Goal: Transaction & Acquisition: Purchase product/service

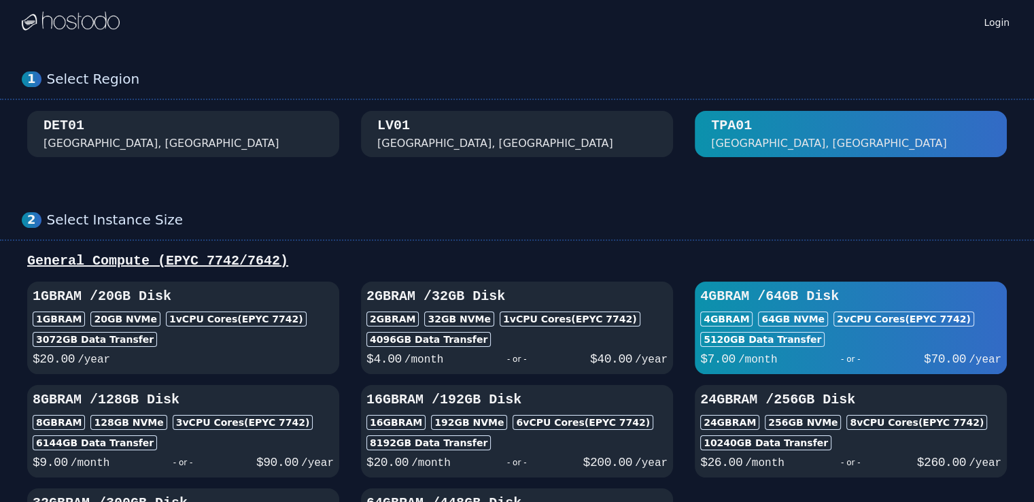
click at [431, 131] on div "[GEOGRAPHIC_DATA], [GEOGRAPHIC_DATA]" at bounding box center [516, 133] width 279 height 35
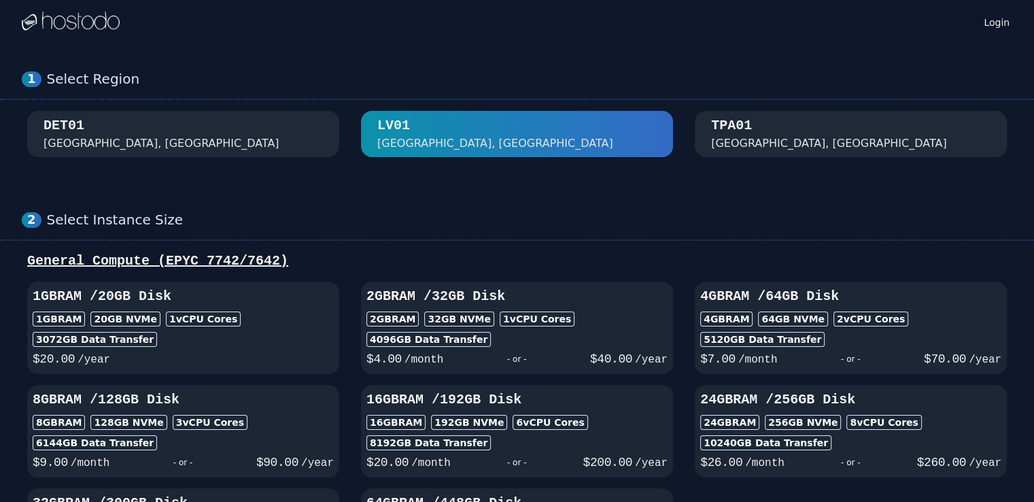
click at [203, 146] on div "DET01 [GEOGRAPHIC_DATA], [GEOGRAPHIC_DATA]" at bounding box center [183, 133] width 279 height 35
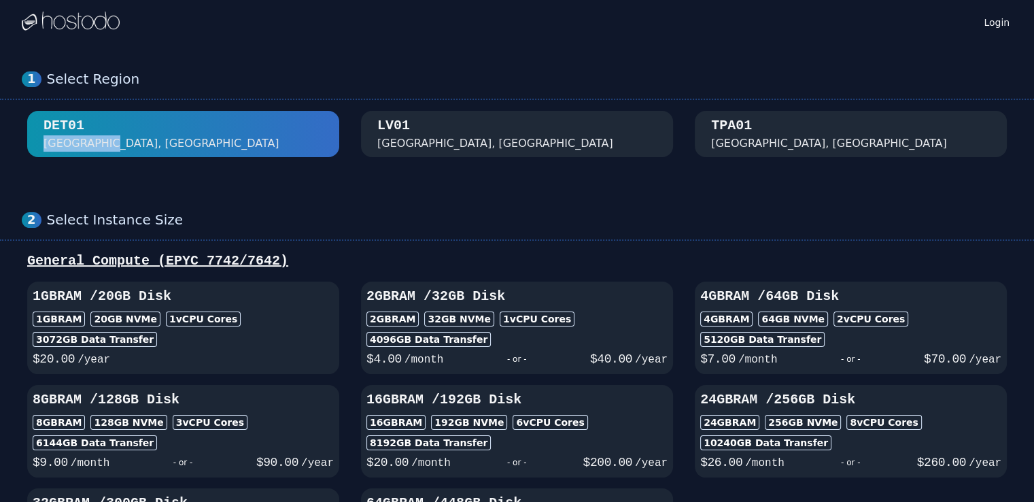
drag, startPoint x: 26, startPoint y: 148, endPoint x: 95, endPoint y: 142, distance: 69.6
click at [95, 142] on div "[GEOGRAPHIC_DATA]" at bounding box center [517, 134] width 991 height 46
click at [725, 135] on div "[GEOGRAPHIC_DATA], [GEOGRAPHIC_DATA]" at bounding box center [829, 143] width 236 height 16
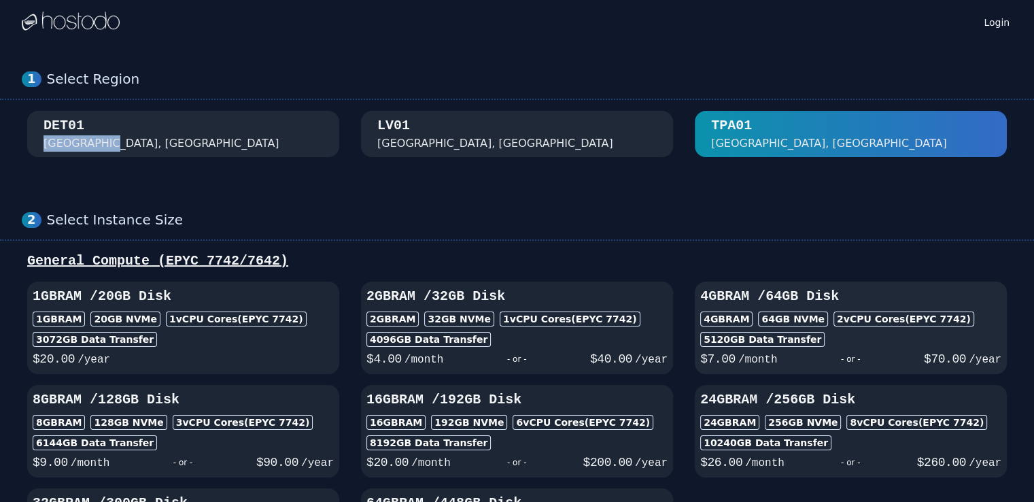
click at [778, 300] on h3 "4GB RAM / 64 GB Disk" at bounding box center [850, 296] width 301 height 19
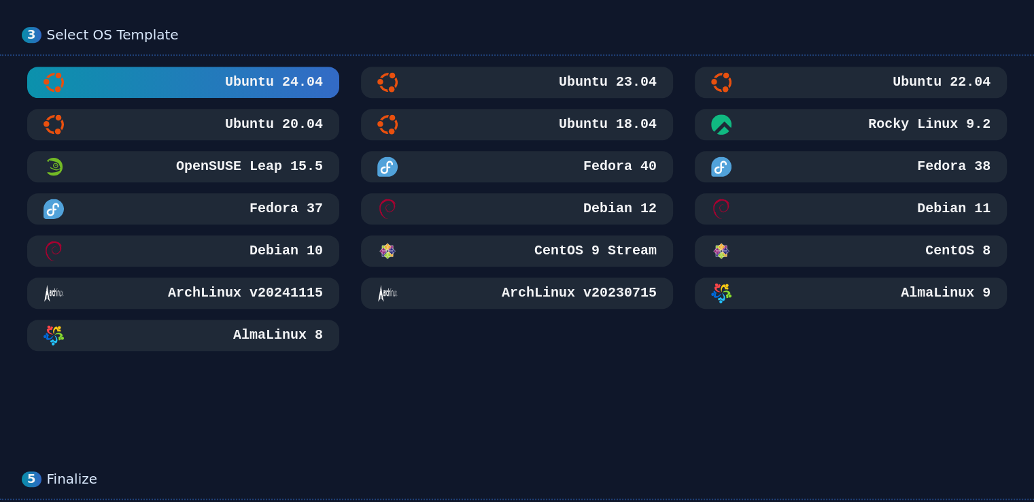
scroll to position [612, 0]
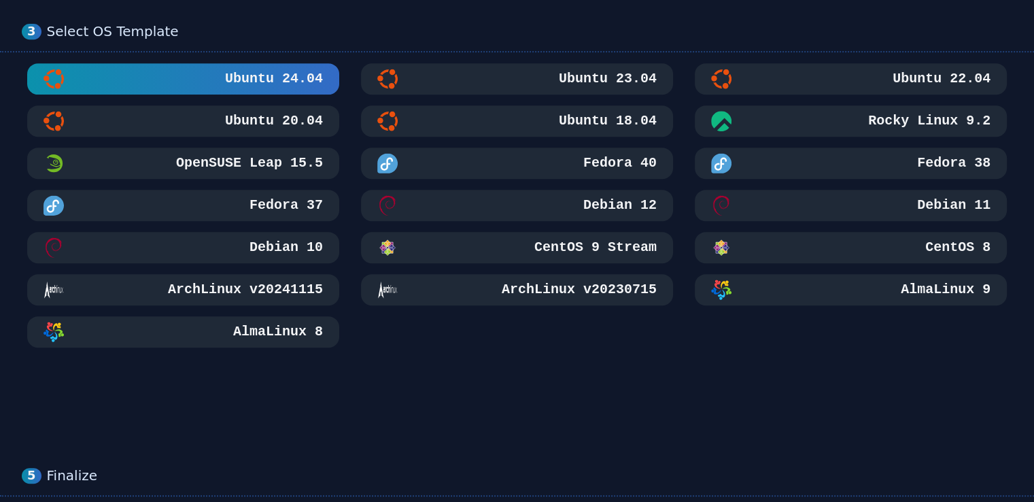
click at [286, 123] on h3 "Ubuntu 20.04" at bounding box center [272, 121] width 101 height 19
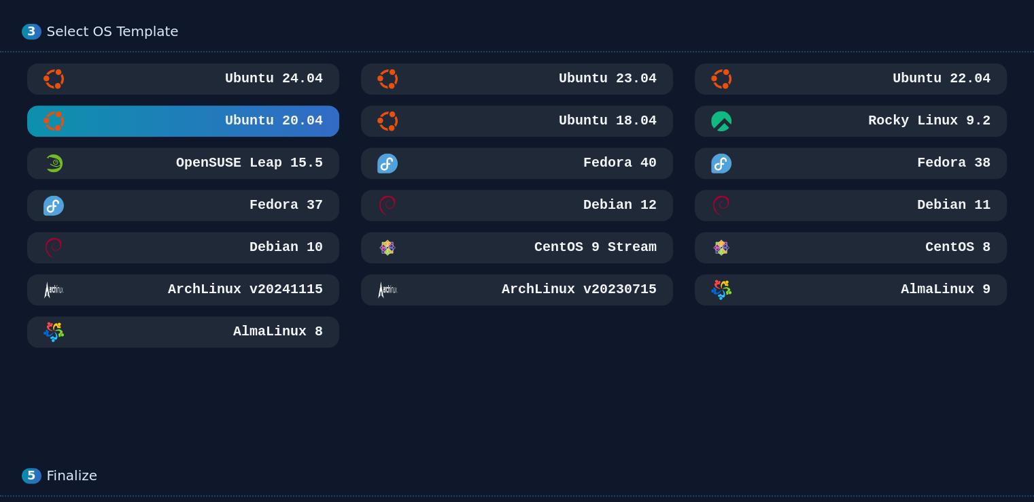
click at [271, 158] on h3 "OpenSUSE Leap 15.5" at bounding box center [248, 163] width 150 height 19
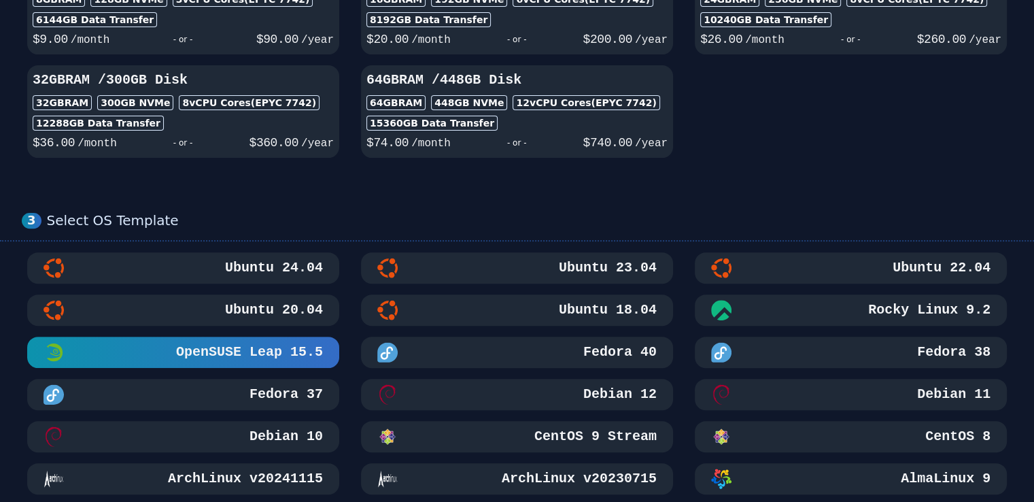
scroll to position [499, 0]
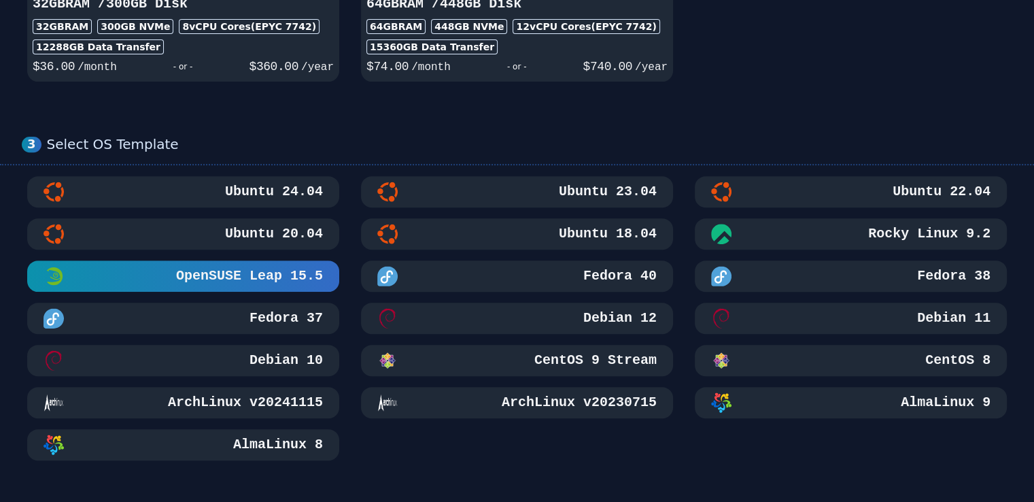
click at [755, 228] on div "Rocky Linux 9.2" at bounding box center [850, 234] width 279 height 20
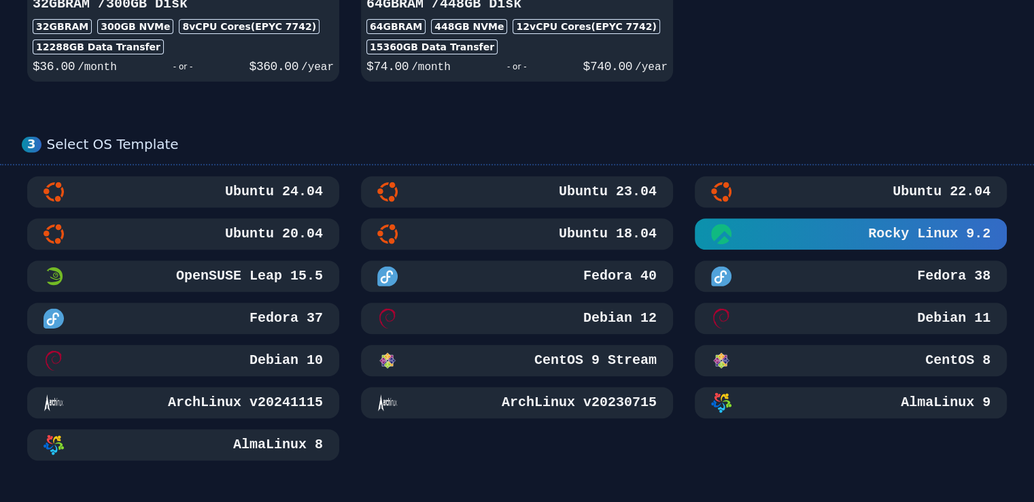
click at [219, 194] on div "Ubuntu 24.04" at bounding box center [183, 192] width 279 height 20
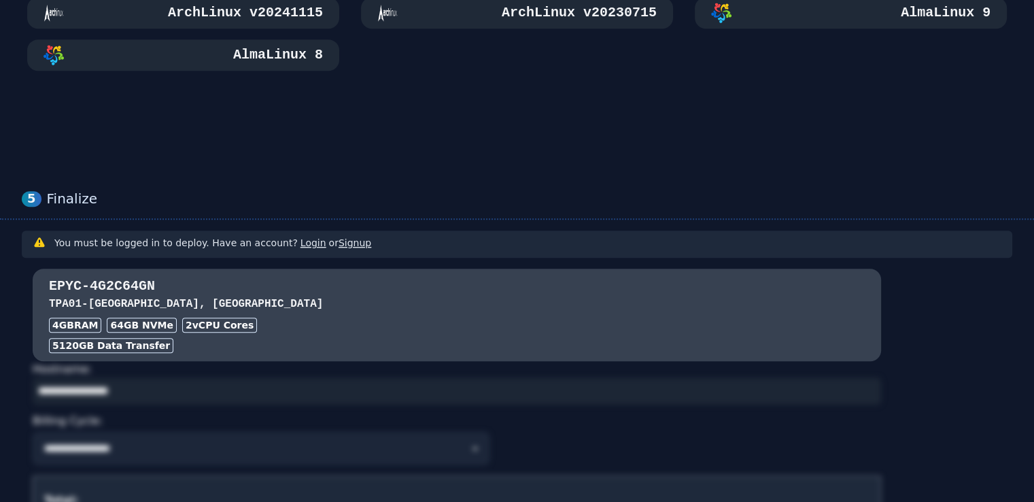
scroll to position [1043, 0]
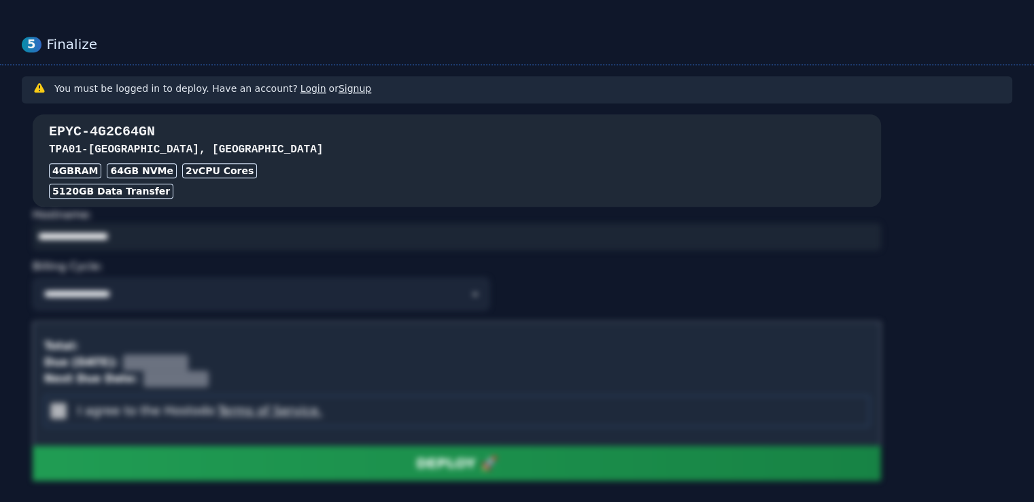
click at [280, 148] on h3 "TPA01 - [GEOGRAPHIC_DATA], [GEOGRAPHIC_DATA]" at bounding box center [457, 149] width 816 height 16
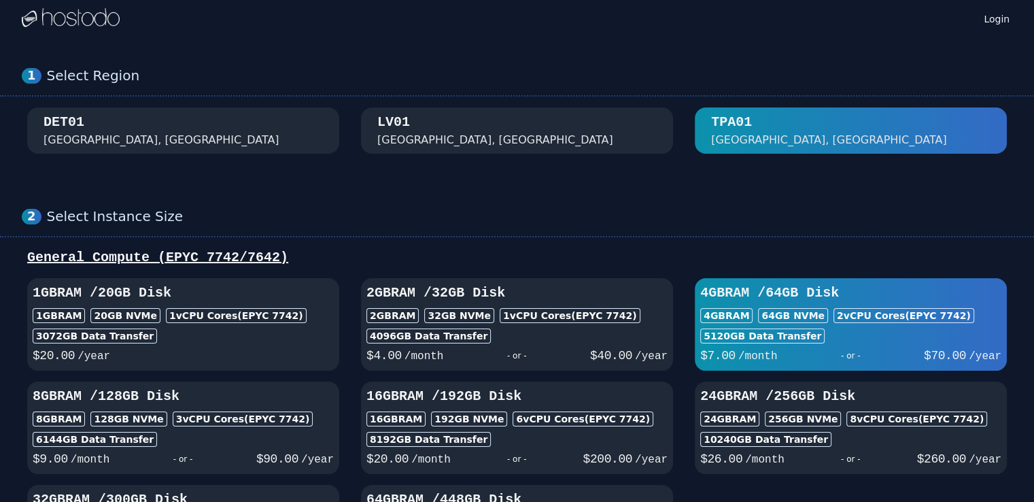
scroll to position [0, 0]
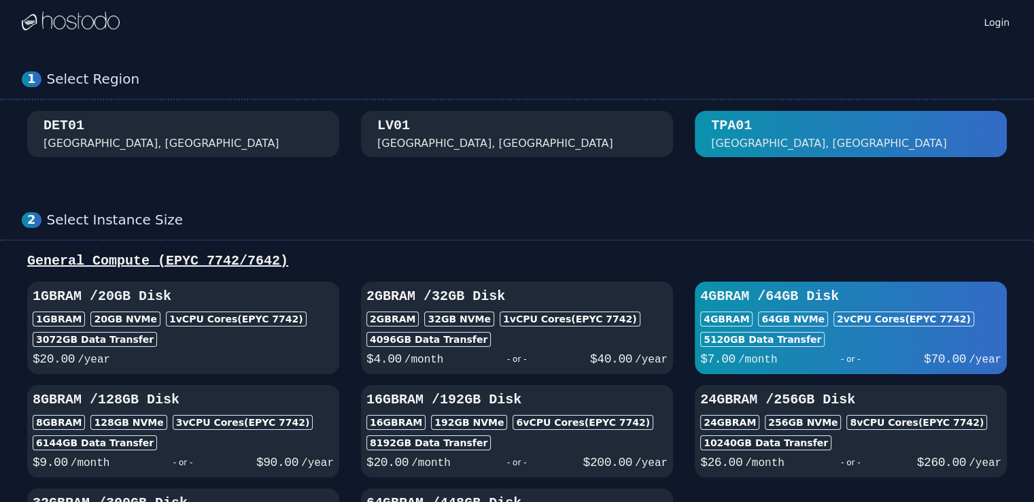
click at [63, 20] on img at bounding box center [71, 22] width 98 height 20
